Goal: Transaction & Acquisition: Purchase product/service

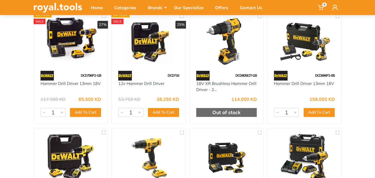
scroll to position [72, 0]
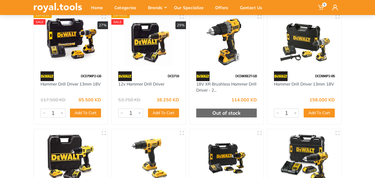
click at [233, 81] on div "18V XR Brushless Hammer Drill Driver - 2..." at bounding box center [226, 87] width 61 height 12
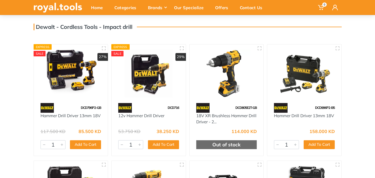
scroll to position [40, 0]
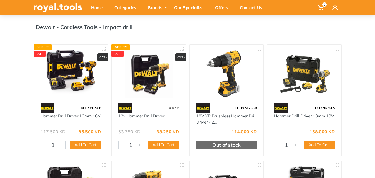
click at [75, 114] on link "Hammer Drill Driver 13mm 18V" at bounding box center [71, 115] width 60 height 5
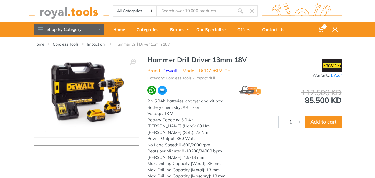
scroll to position [32, 0]
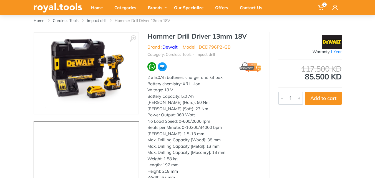
click at [76, 76] on img at bounding box center [86, 73] width 82 height 70
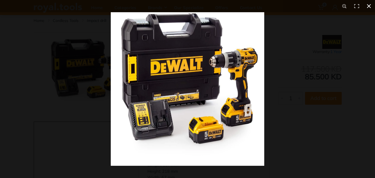
click at [334, 65] on div at bounding box center [298, 101] width 375 height 178
